Goal: Transaction & Acquisition: Purchase product/service

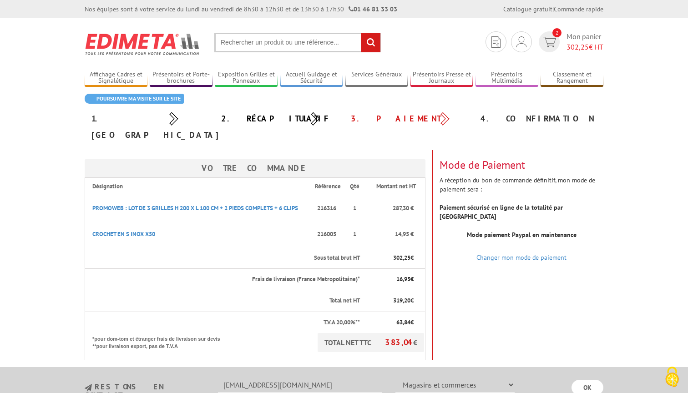
select select "877"
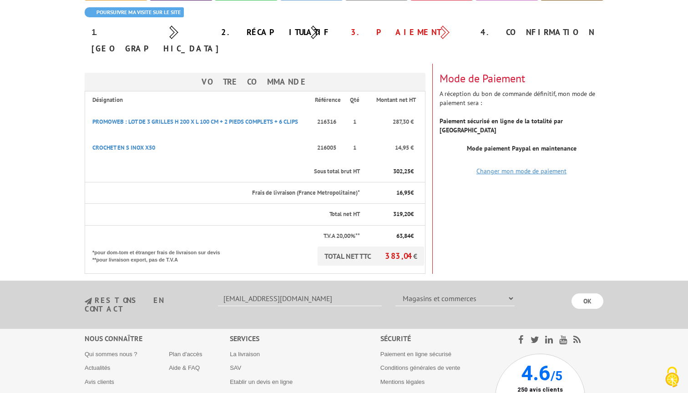
click at [504, 167] on link "Changer mon mode de paiement" at bounding box center [521, 171] width 90 height 8
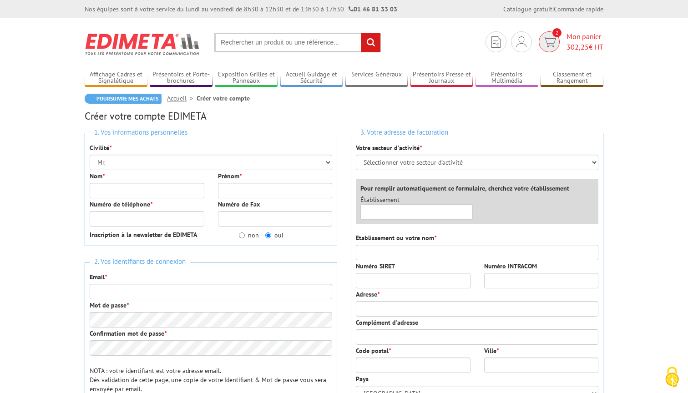
click at [543, 44] on img at bounding box center [549, 42] width 13 height 10
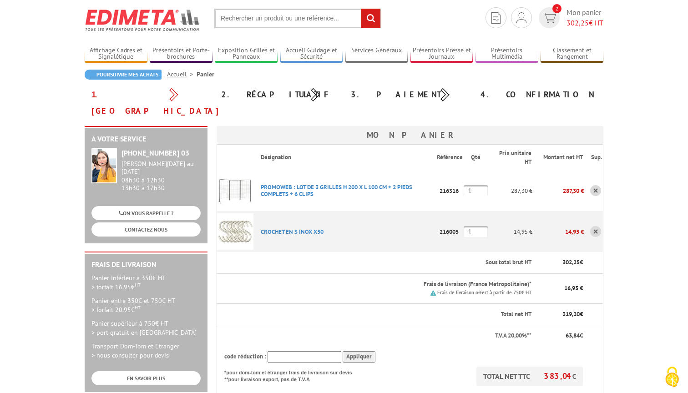
scroll to position [252, 0]
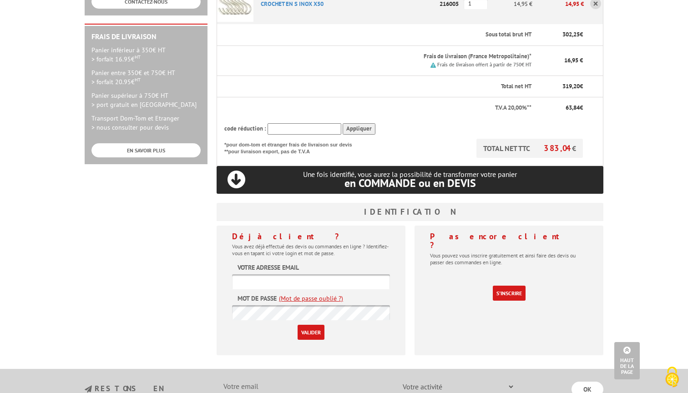
type input "contact@le81-studio.com"
click at [311, 325] on input "Valider" at bounding box center [311, 332] width 27 height 15
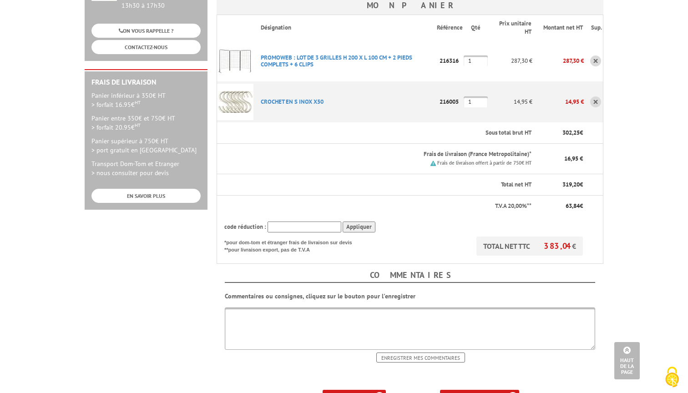
scroll to position [268, 0]
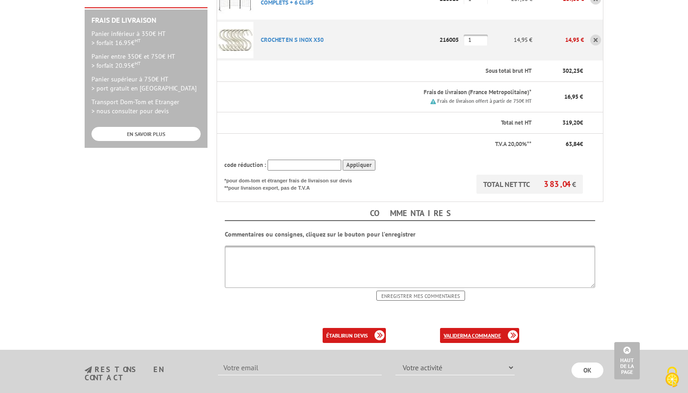
click at [466, 332] on b "ma commande" at bounding box center [482, 335] width 38 height 7
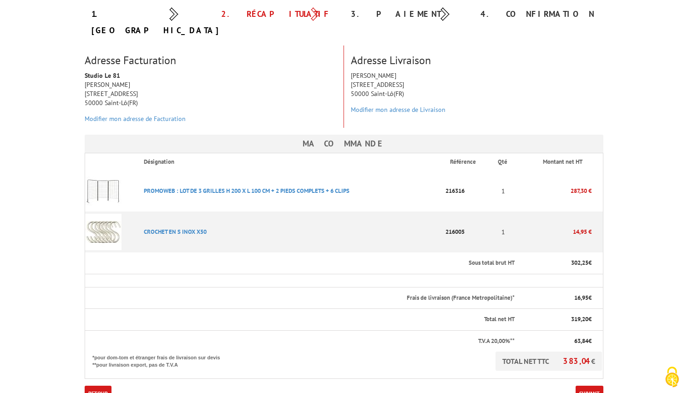
scroll to position [197, 0]
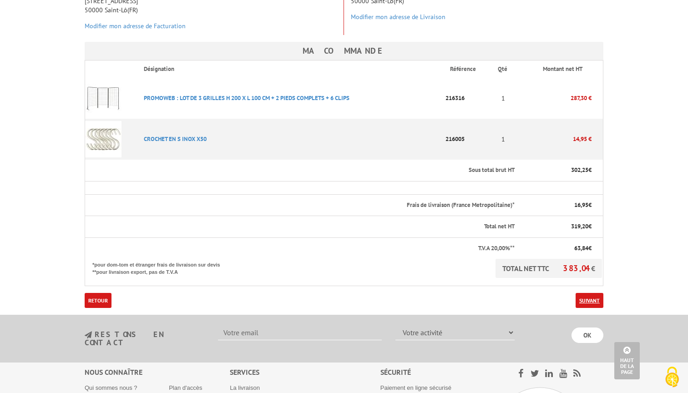
click at [587, 293] on link "Suivant" at bounding box center [590, 300] width 28 height 15
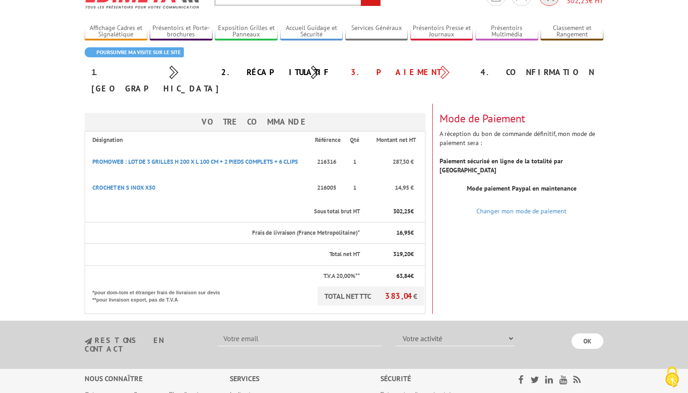
scroll to position [1, 0]
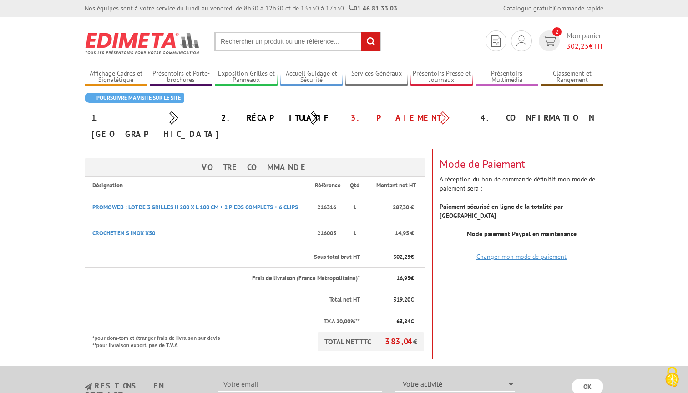
click at [528, 253] on link "Changer mon mode de paiement" at bounding box center [521, 257] width 90 height 8
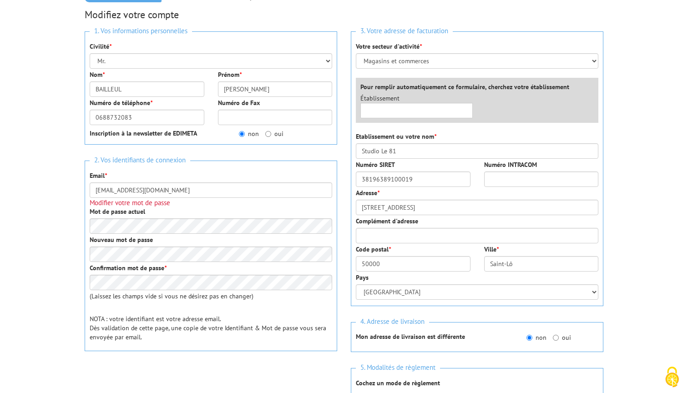
scroll to position [183, 0]
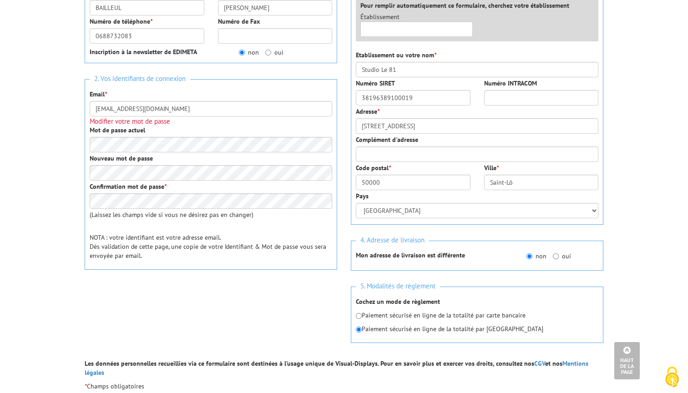
click at [359, 315] on input "radio" at bounding box center [359, 316] width 6 height 6
radio input "true"
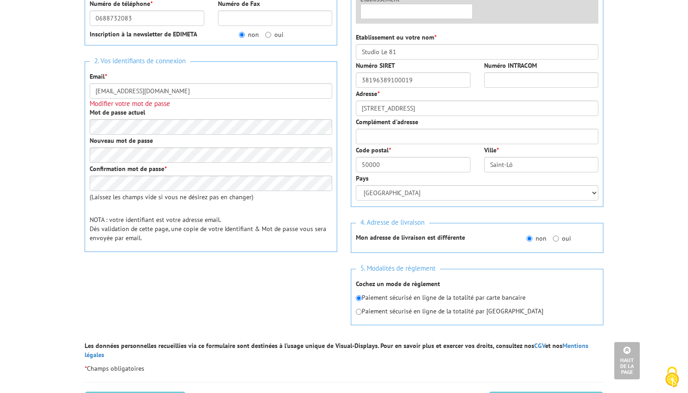
scroll to position [238, 0]
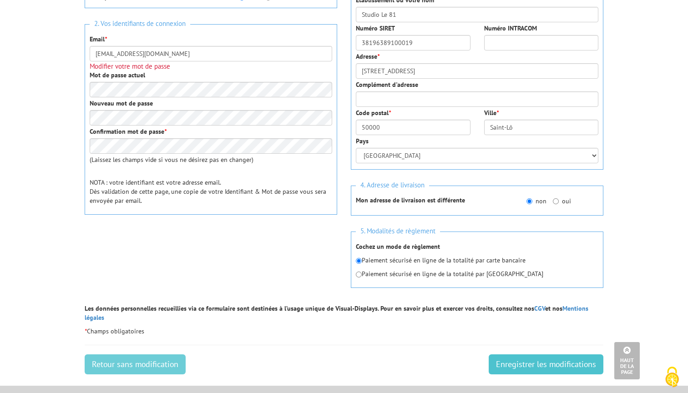
click at [552, 354] on input "Enregistrer les modifications" at bounding box center [546, 364] width 115 height 20
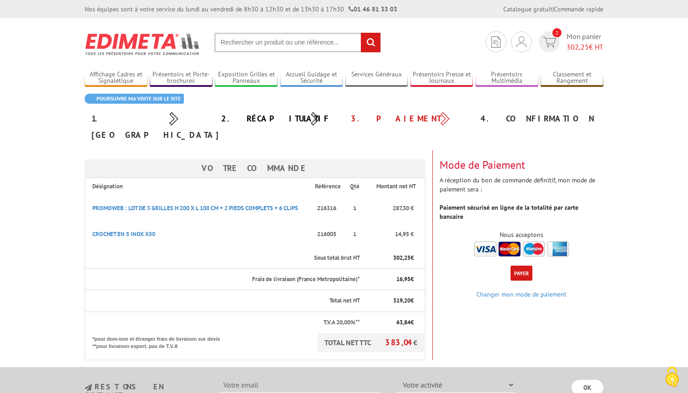
click at [518, 266] on button "Payer" at bounding box center [522, 273] width 22 height 15
